Goal: Task Accomplishment & Management: Manage account settings

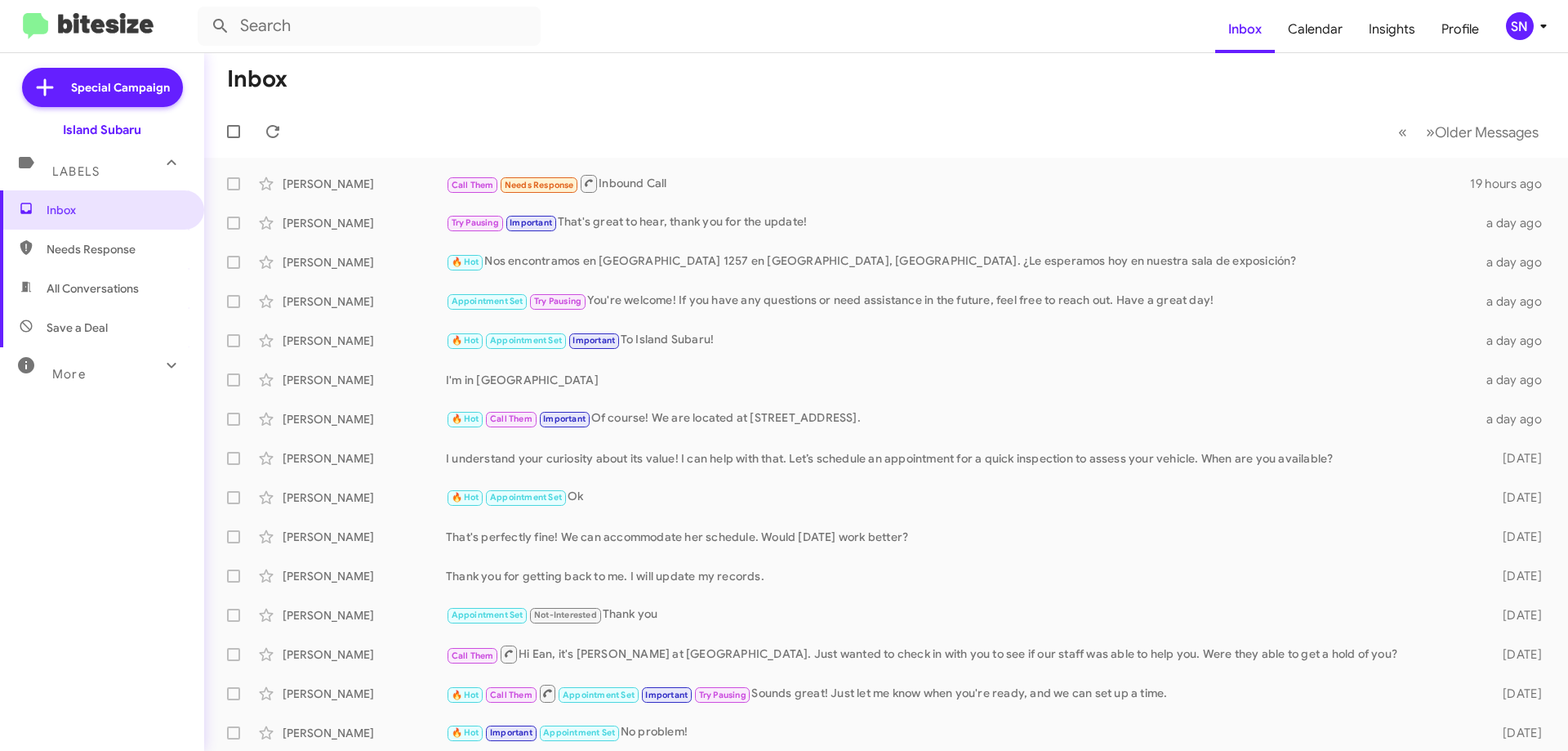
click at [1519, 43] on mat-toolbar "Inbox Calendar Insights Profile SN" at bounding box center [784, 26] width 1568 height 53
click at [1523, 18] on div "SN" at bounding box center [1520, 26] width 28 height 28
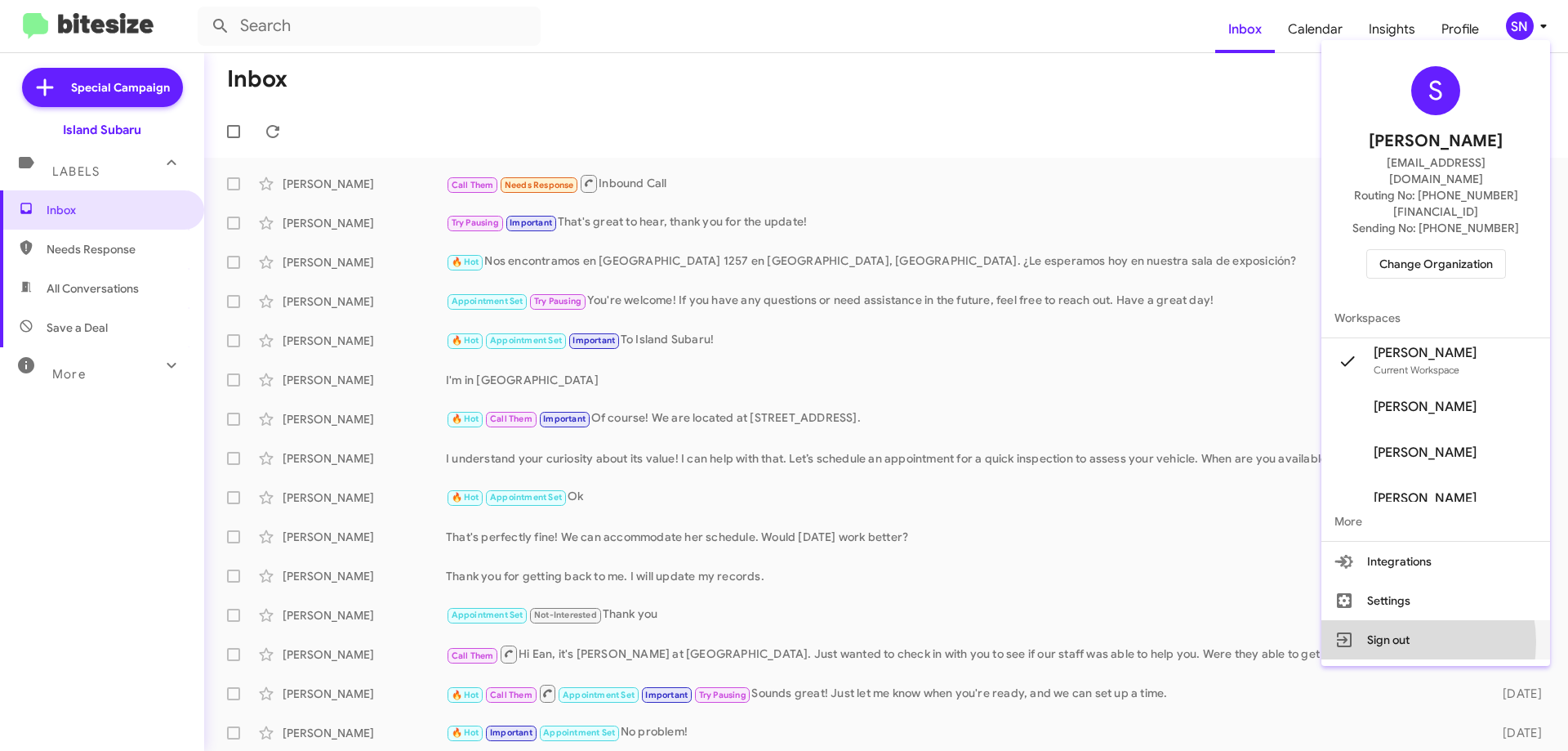
click at [1407, 620] on button "Sign out" at bounding box center [1436, 639] width 228 height 39
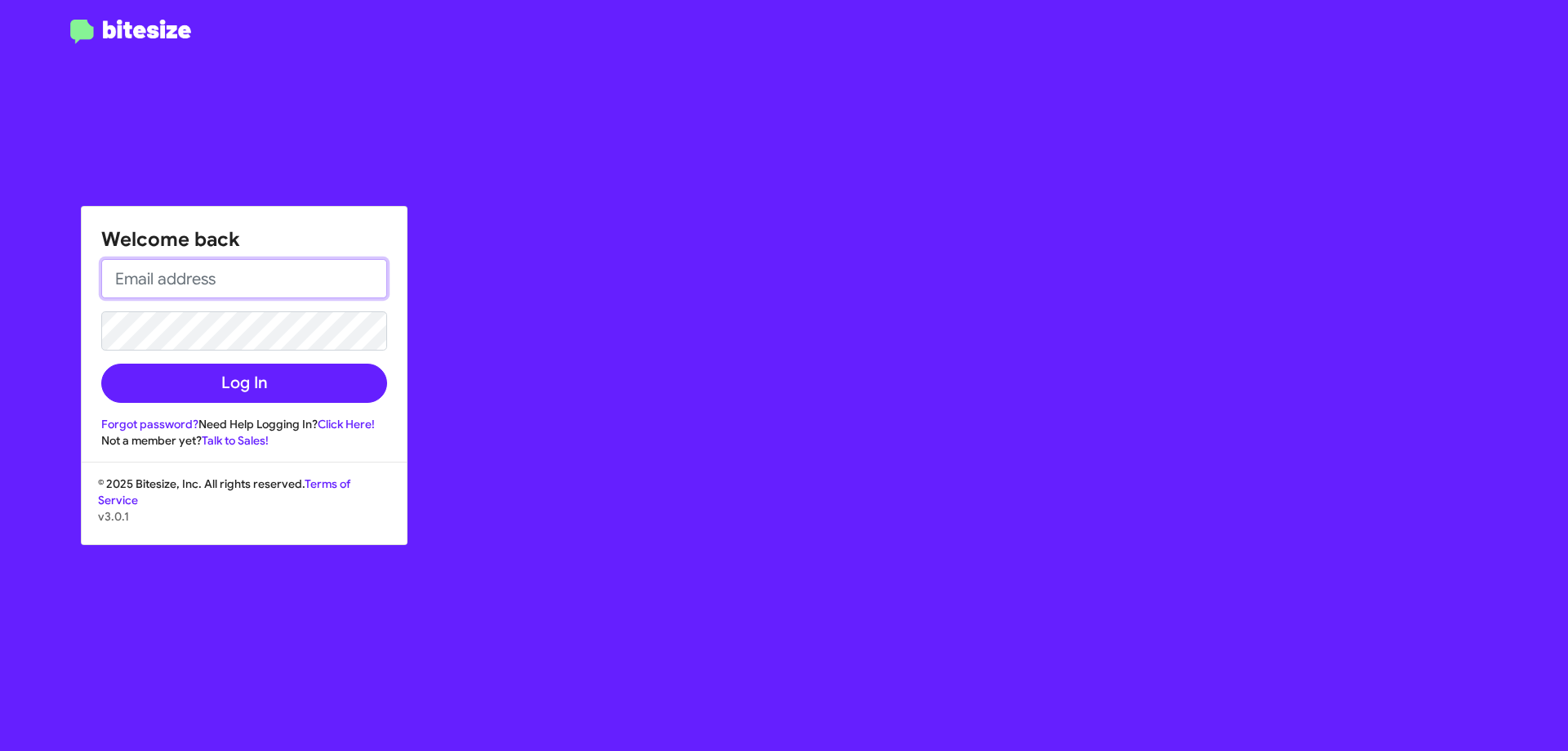
click at [276, 276] on input "email" at bounding box center [243, 278] width 286 height 39
type input "[EMAIL_ADDRESS][DOMAIN_NAME]"
click at [101, 363] on button "Log In" at bounding box center [243, 383] width 286 height 39
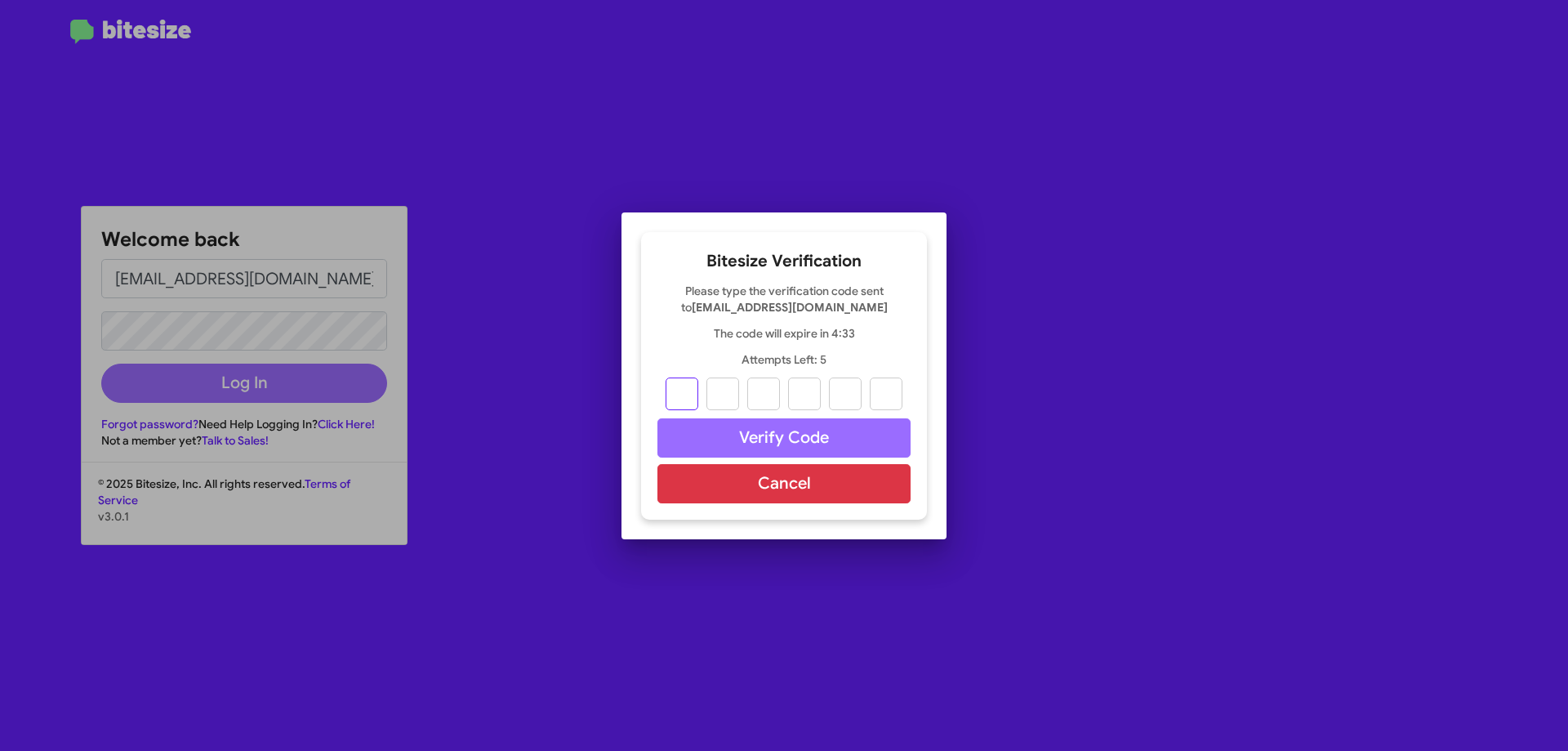
type input "4"
type input "2"
type input "5"
type input "7"
type input "0"
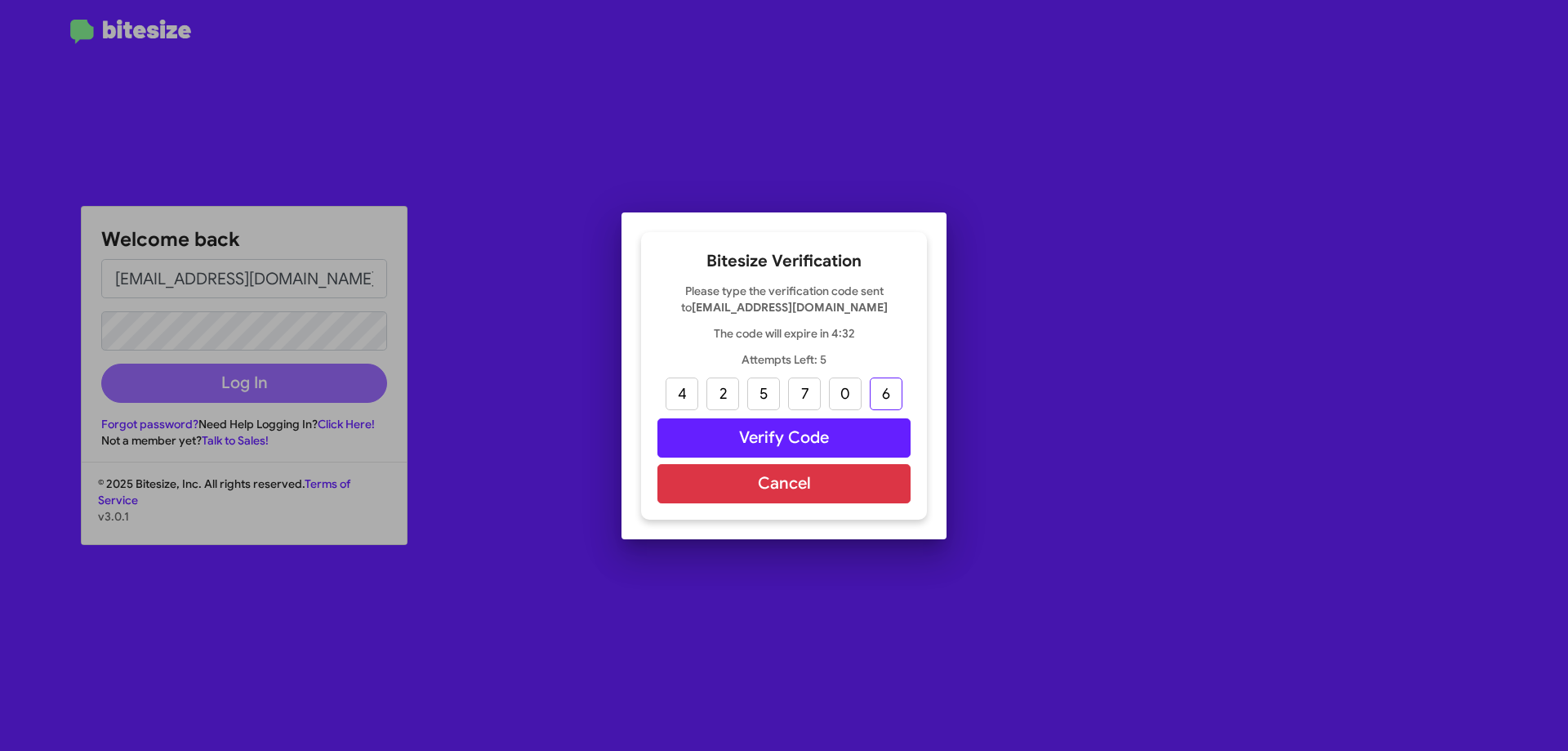
type input "6"
click at [846, 450] on button "Verify Code" at bounding box center [784, 437] width 253 height 39
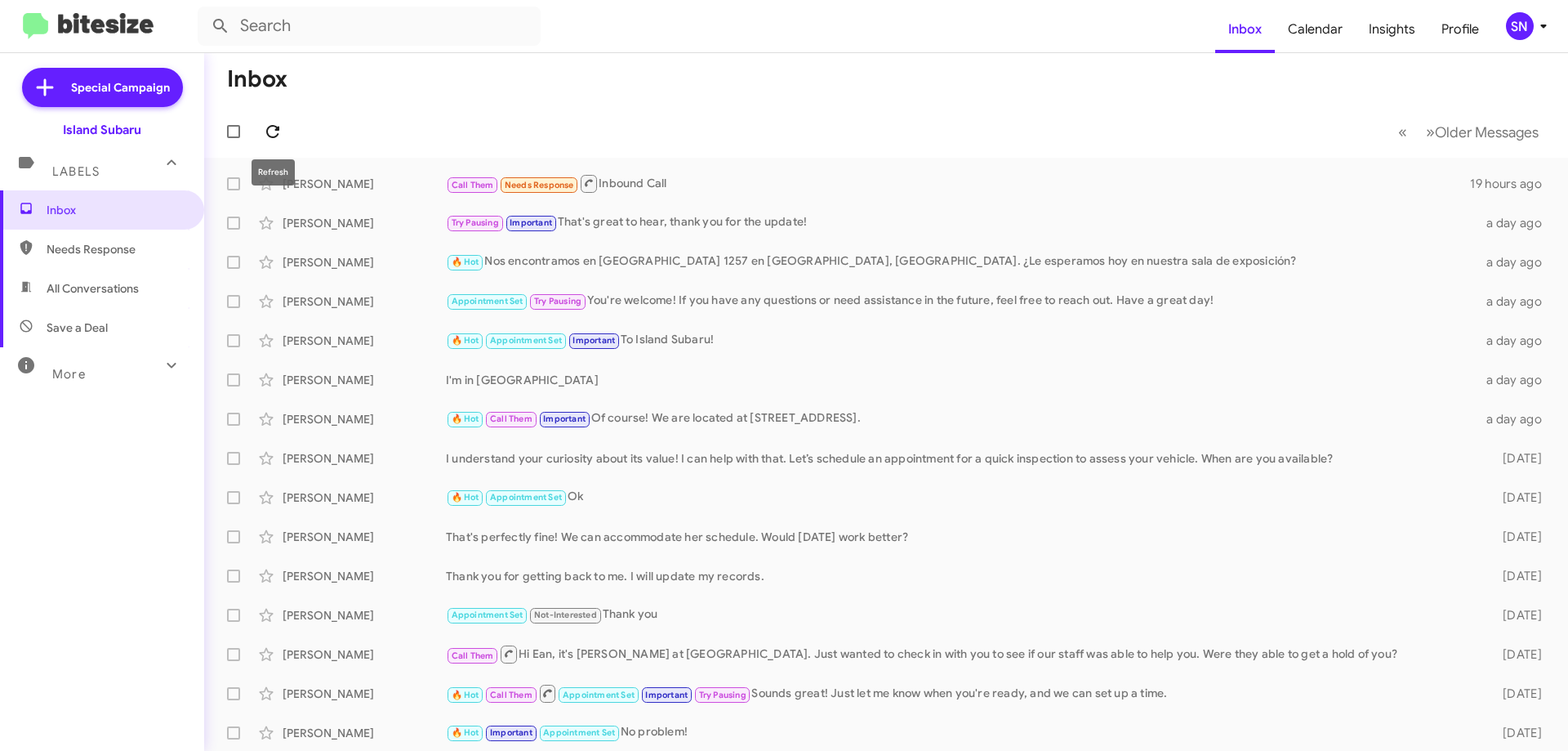
click at [278, 133] on icon at bounding box center [272, 131] width 19 height 19
